Goal: Communication & Community: Answer question/provide support

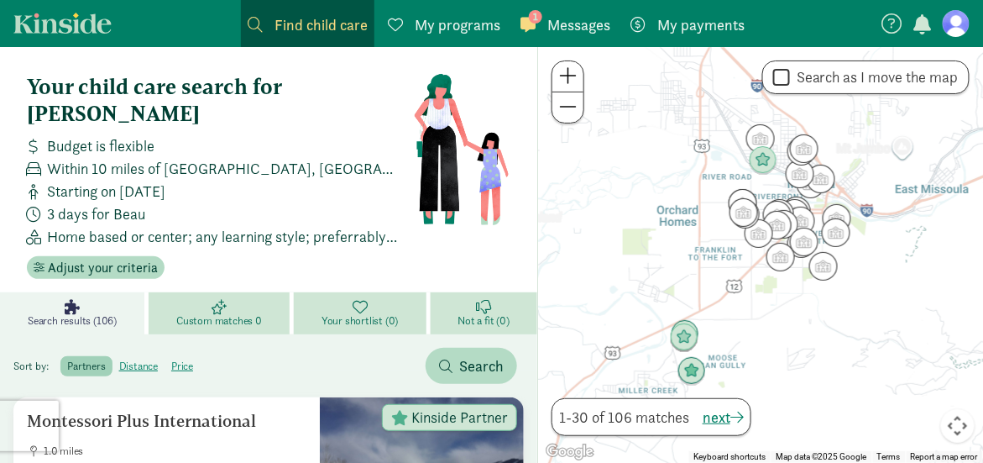
scroll to position [8, 0]
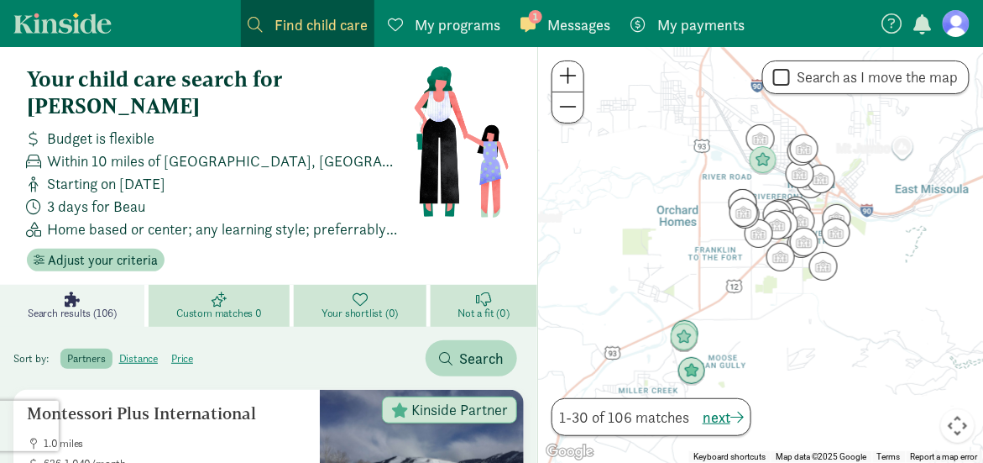
click at [528, 18] on span at bounding box center [527, 24] width 15 height 15
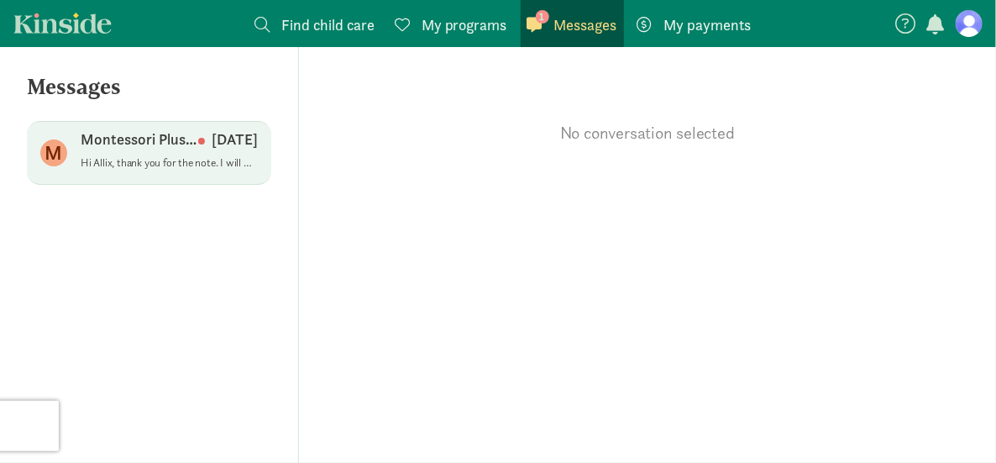
click at [205, 140] on p "[DATE]" at bounding box center [228, 139] width 60 height 20
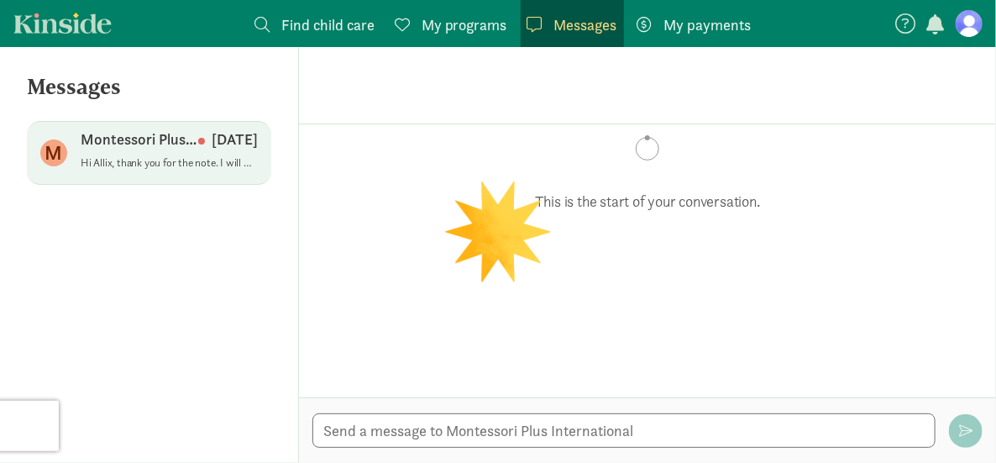
scroll to position [211, 0]
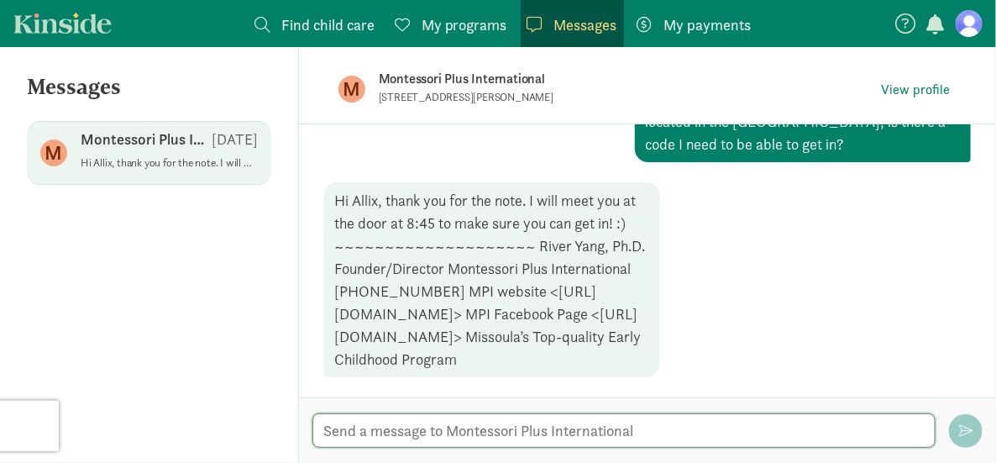
click at [461, 440] on textarea at bounding box center [623, 430] width 623 height 34
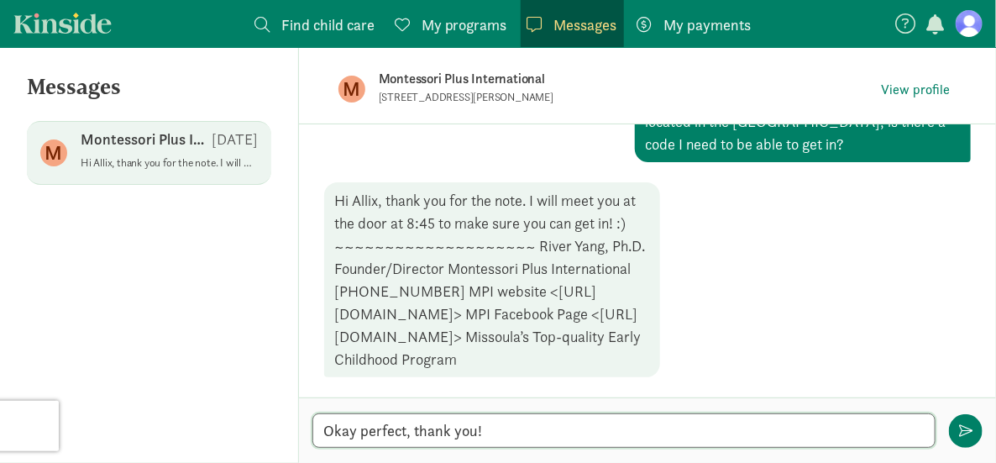
type textarea "Okay perfect, thank you!"
click at [970, 447] on div "Okay perfect, thank you! Okay perfect, thank you!" at bounding box center [647, 429] width 697 height 65
click at [959, 421] on button "button" at bounding box center [966, 431] width 34 height 34
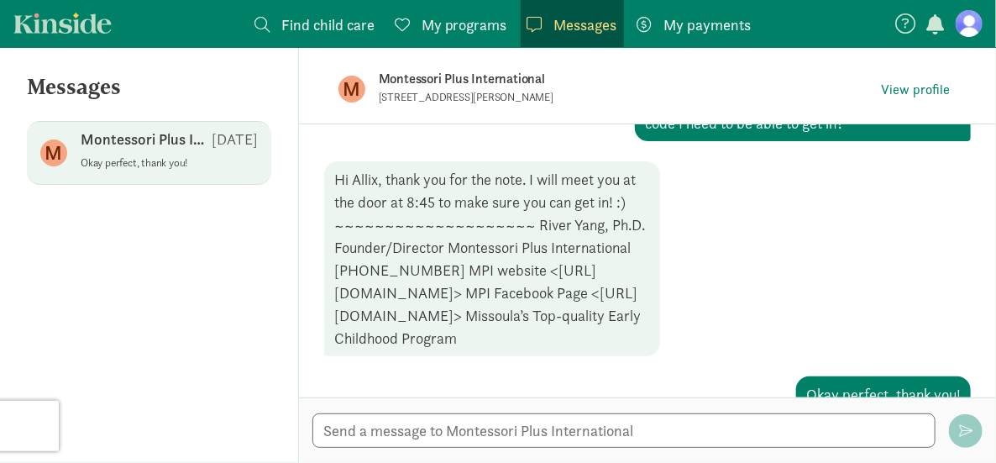
scroll to position [268, 0]
